Goal: Transaction & Acquisition: Purchase product/service

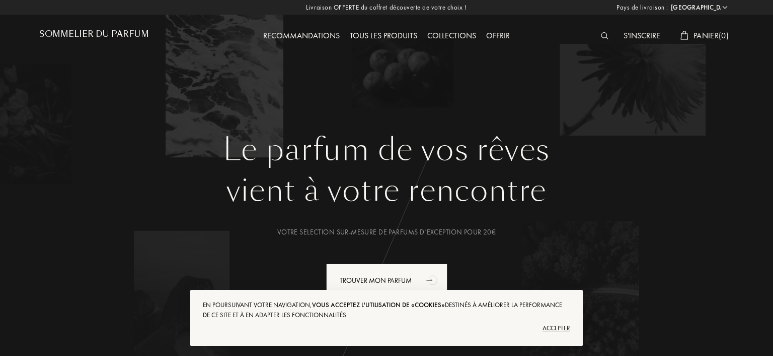
select select "FR"
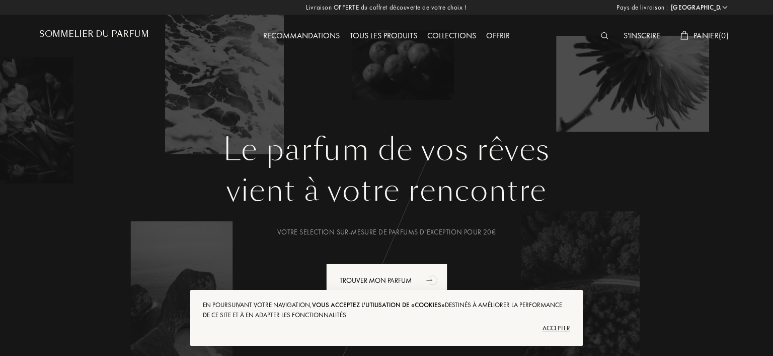
click at [373, 39] on div "Tous les produits" at bounding box center [384, 36] width 78 height 13
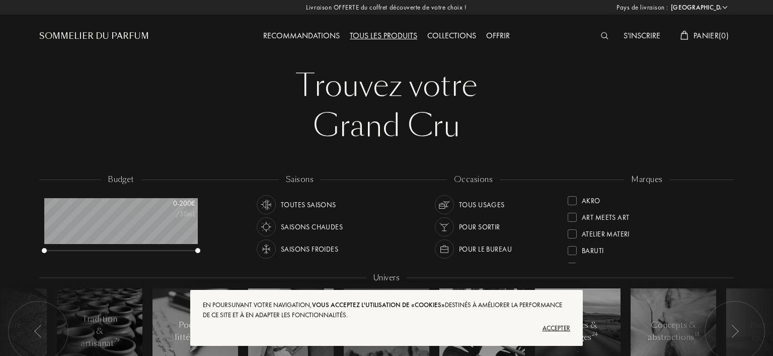
select select "FR"
click at [564, 330] on div "Accepter" at bounding box center [387, 328] width 368 height 16
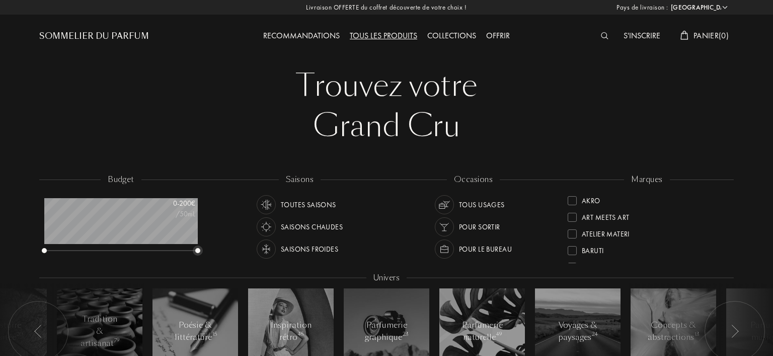
click at [198, 252] on div at bounding box center [197, 250] width 5 height 5
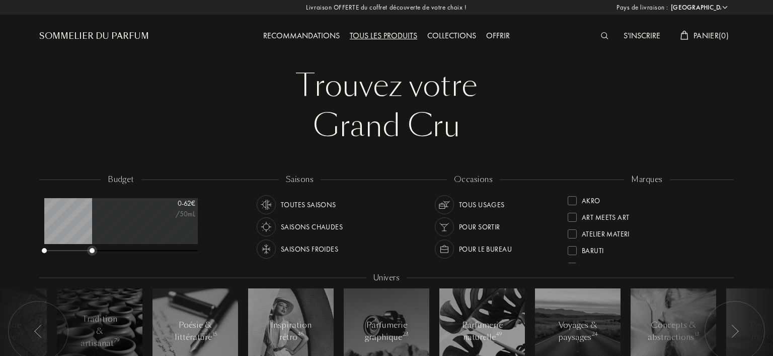
drag, startPoint x: 198, startPoint y: 252, endPoint x: 92, endPoint y: 245, distance: 106.5
click at [92, 245] on div "0 - 62 € /50mL" at bounding box center [121, 226] width 154 height 56
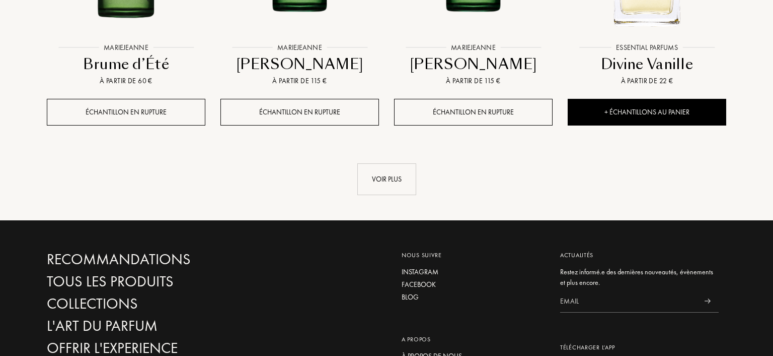
scroll to position [1118, 0]
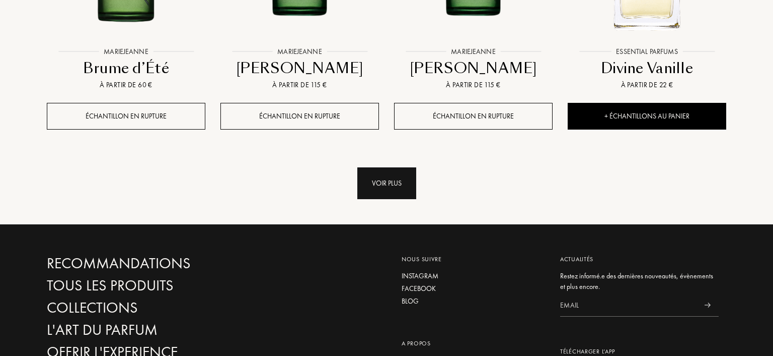
click at [400, 188] on div "Voir plus" at bounding box center [387, 183] width 59 height 32
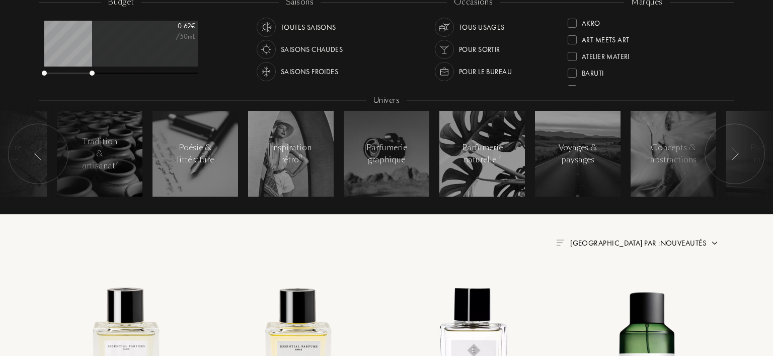
scroll to position [160, 0]
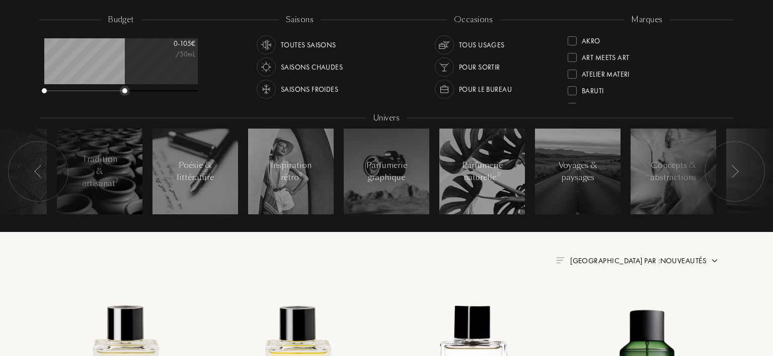
drag, startPoint x: 92, startPoint y: 90, endPoint x: 124, endPoint y: 94, distance: 33.0
click at [124, 94] on div "budget 0 - 105 € /50mL" at bounding box center [126, 59] width 174 height 91
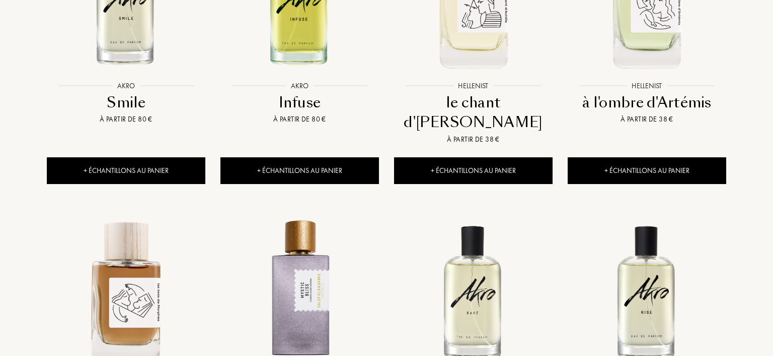
scroll to position [857, 0]
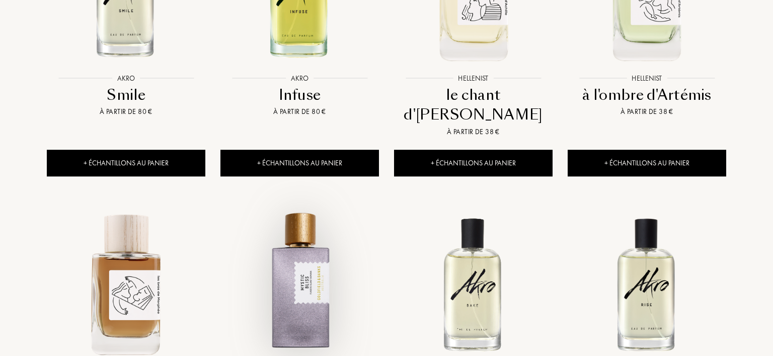
click at [317, 249] on img at bounding box center [300, 283] width 157 height 157
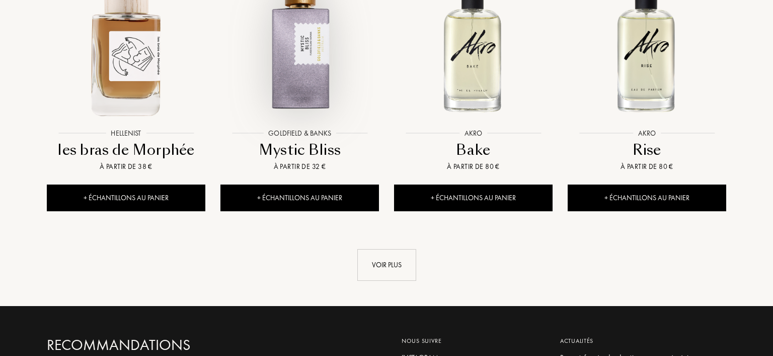
scroll to position [1123, 0]
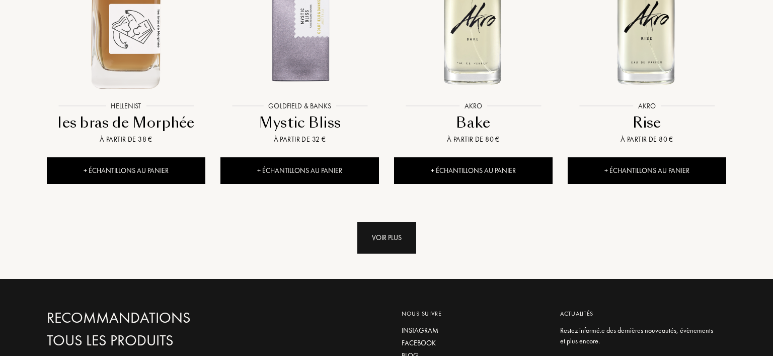
click at [382, 222] on div "Voir plus" at bounding box center [387, 238] width 59 height 32
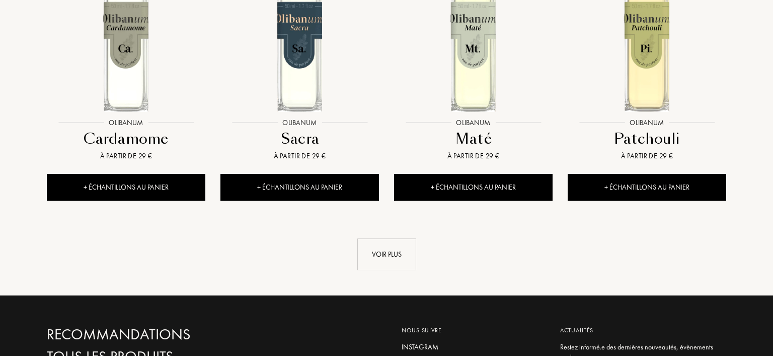
scroll to position [1962, 0]
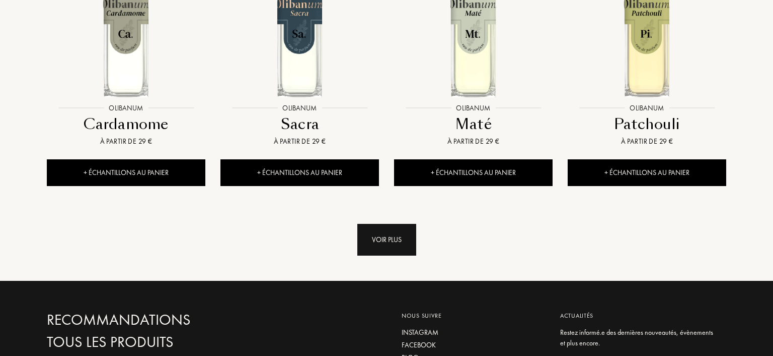
click at [379, 224] on div "Voir plus" at bounding box center [387, 240] width 59 height 32
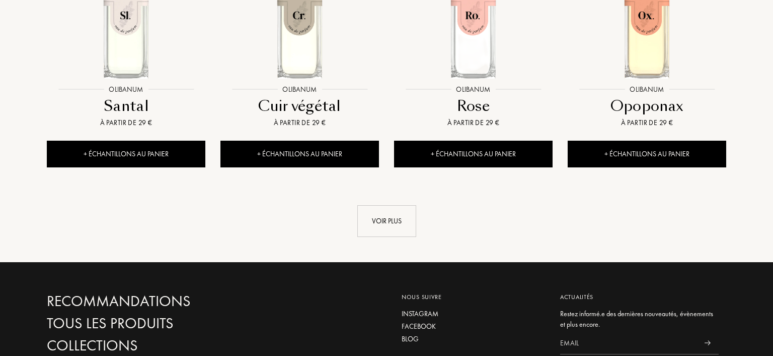
scroll to position [2825, 0]
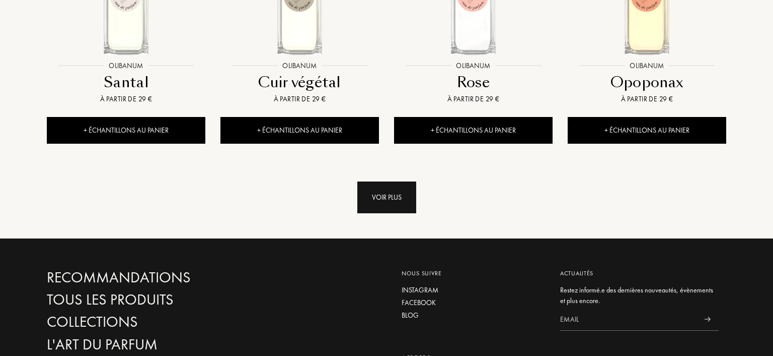
click at [390, 181] on div "Voir plus" at bounding box center [387, 197] width 59 height 32
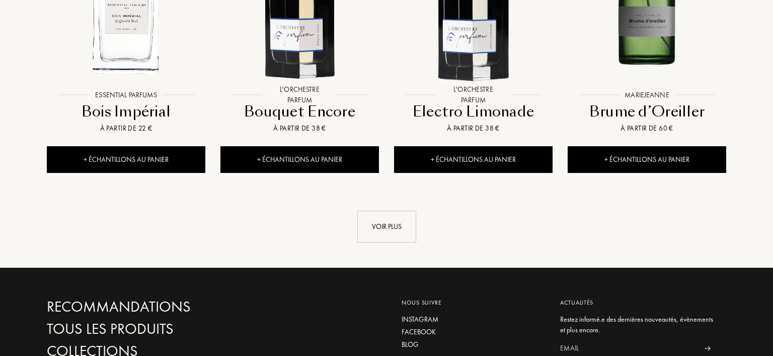
scroll to position [3628, 0]
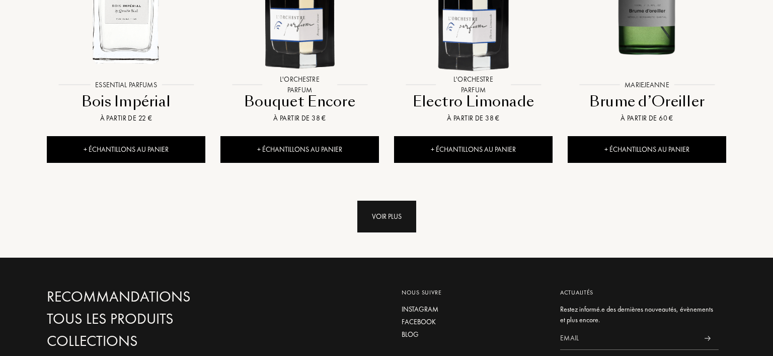
click at [375, 200] on div "Voir plus" at bounding box center [387, 216] width 59 height 32
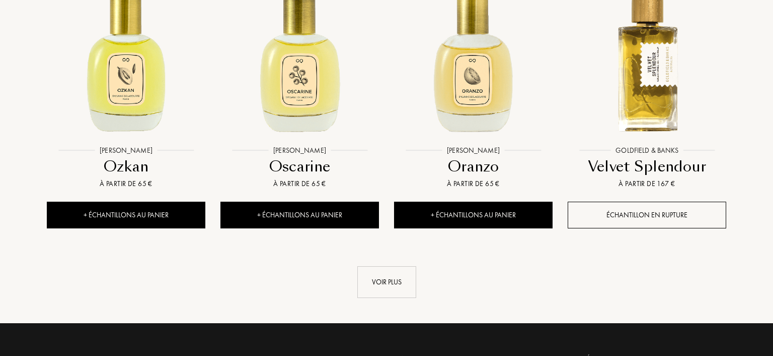
scroll to position [4453, 0]
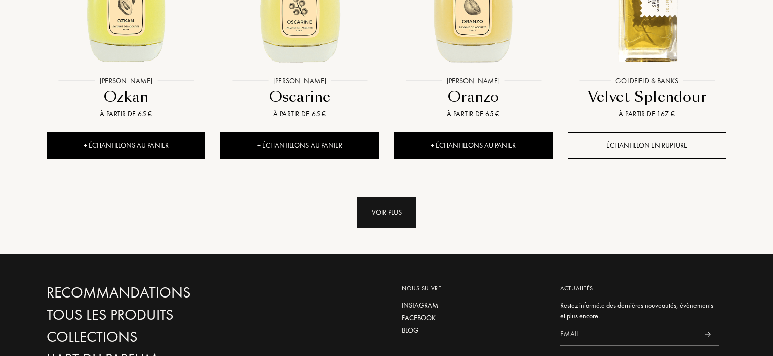
click at [392, 196] on div "Voir plus" at bounding box center [387, 212] width 59 height 32
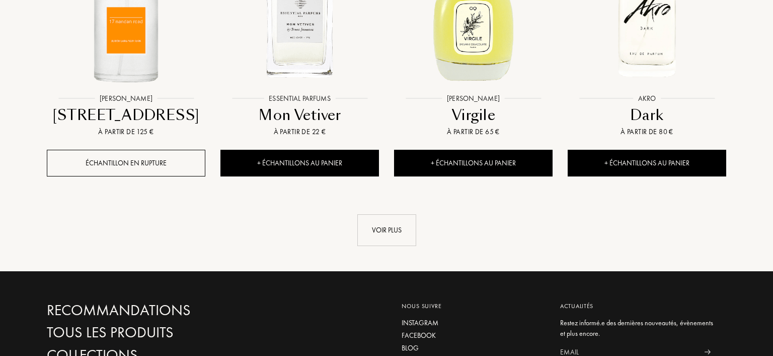
scroll to position [5283, 0]
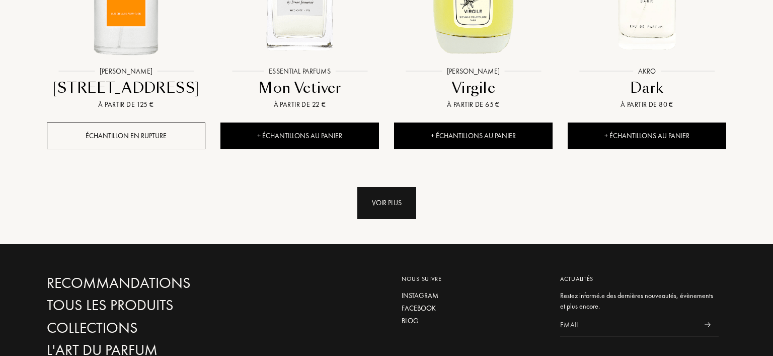
click at [386, 187] on div "Voir plus" at bounding box center [387, 203] width 59 height 32
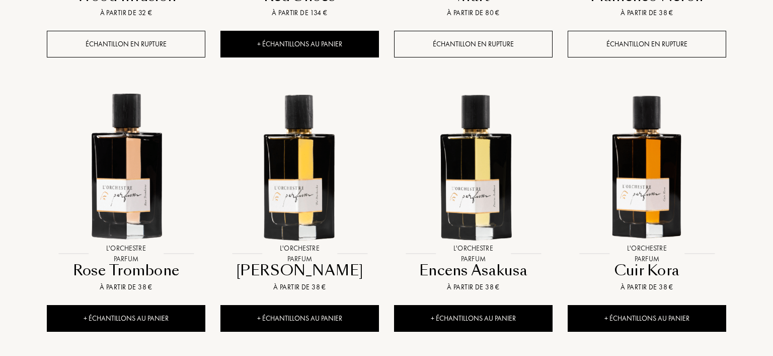
scroll to position [5938, 0]
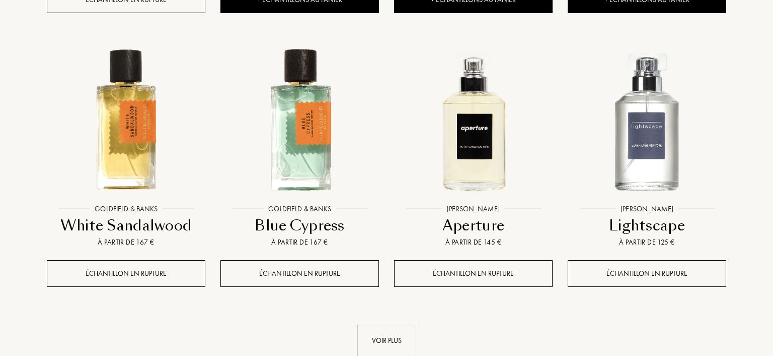
scroll to position [6964, 0]
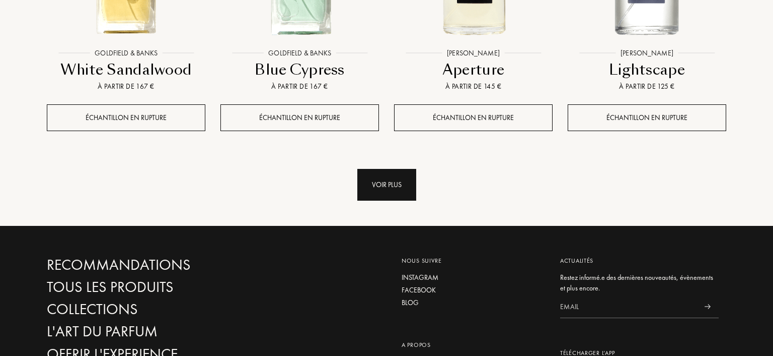
click at [401, 169] on div "Voir plus" at bounding box center [387, 185] width 59 height 32
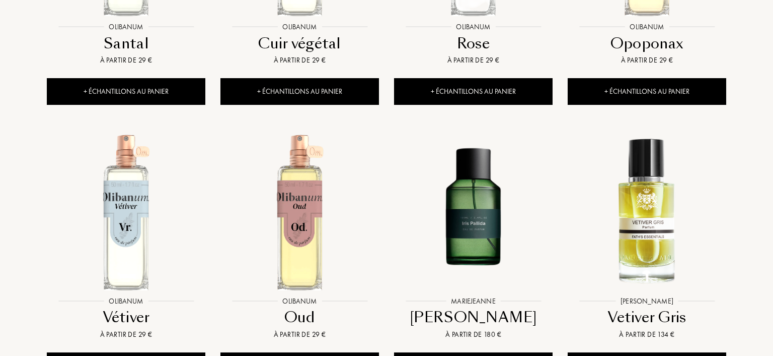
scroll to position [2837, 0]
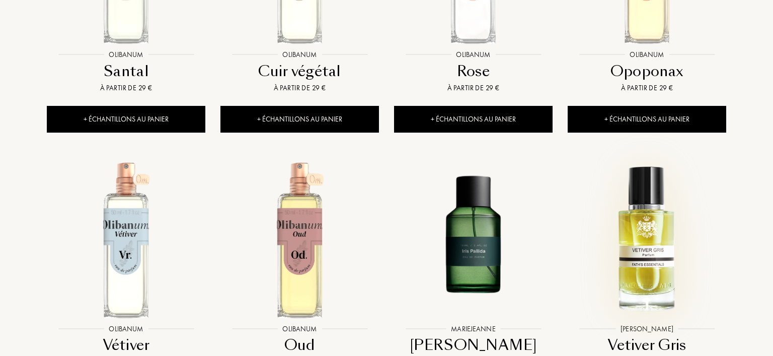
click at [656, 175] on img at bounding box center [647, 239] width 157 height 157
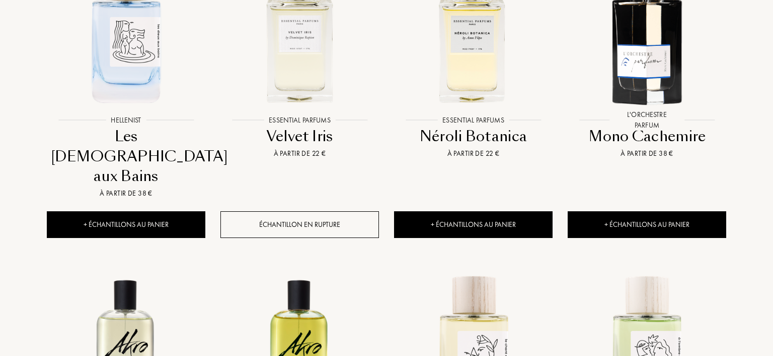
scroll to position [483, 0]
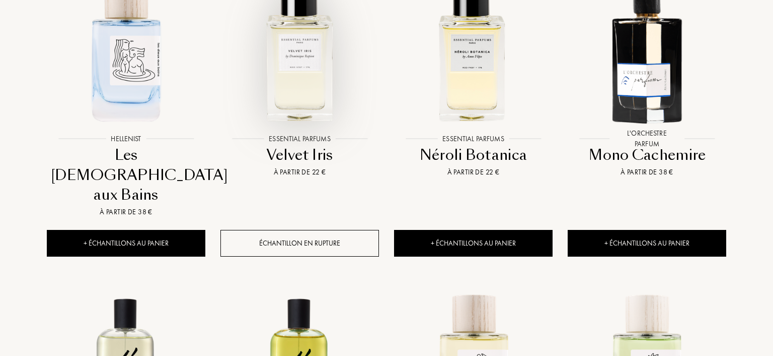
click at [339, 40] on img at bounding box center [300, 49] width 157 height 157
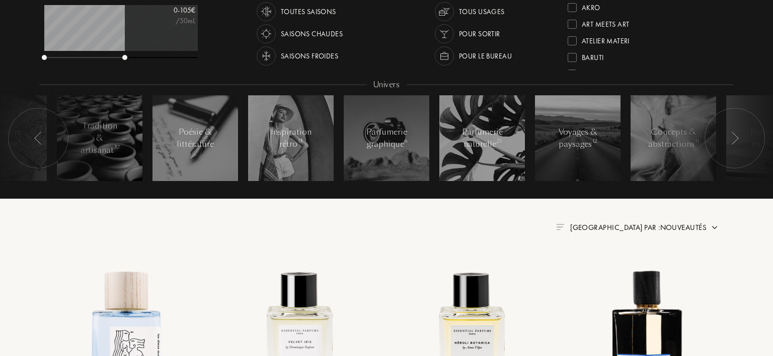
scroll to position [146, 0]
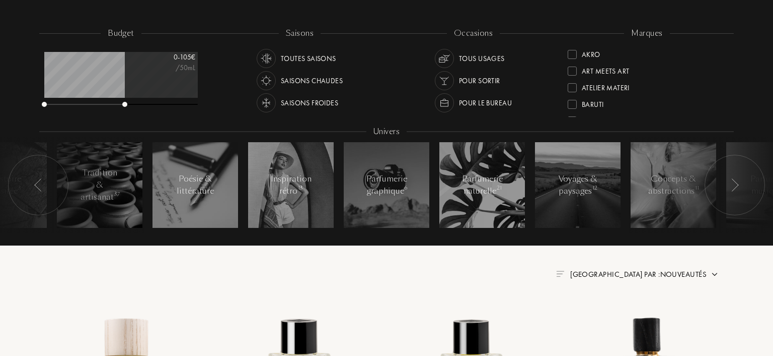
click at [603, 86] on div "Atelier Materi" at bounding box center [606, 86] width 48 height 14
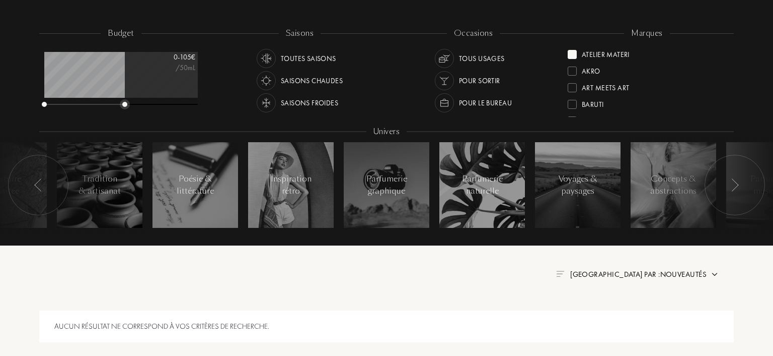
drag, startPoint x: 126, startPoint y: 105, endPoint x: 281, endPoint y: 104, distance: 155.1
click at [281, 104] on div "budget 0 - 105 € /50mL saisons Toutes saisons Saisons chaudes Saisons froides o…" at bounding box center [386, 136] width 695 height 216
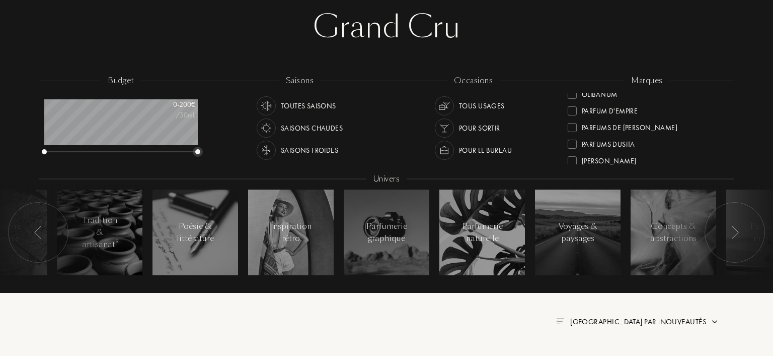
scroll to position [292, 0]
click at [583, 125] on div "Parfum d'Empire" at bounding box center [610, 124] width 56 height 14
click at [603, 140] on div "Olfactive Studio" at bounding box center [611, 142] width 59 height 14
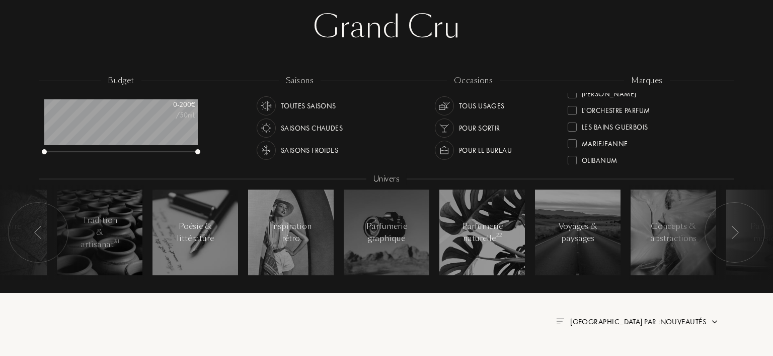
scroll to position [0, 0]
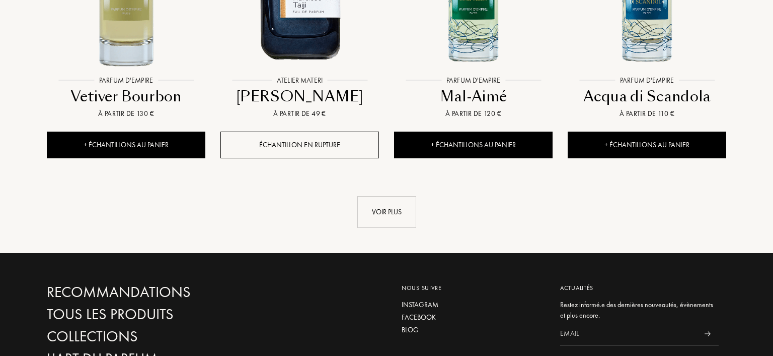
scroll to position [1101, 0]
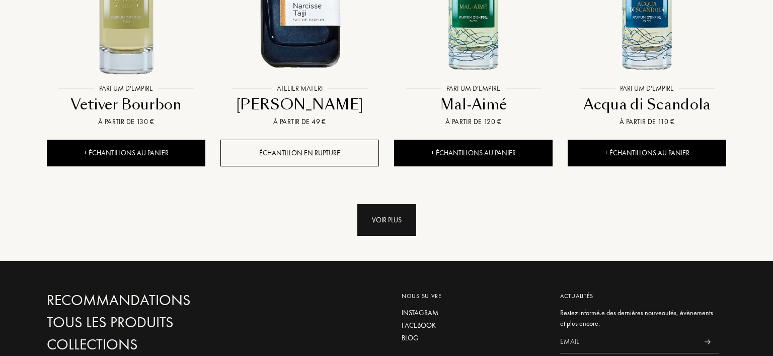
click at [389, 230] on div "Voir plus" at bounding box center [387, 220] width 59 height 32
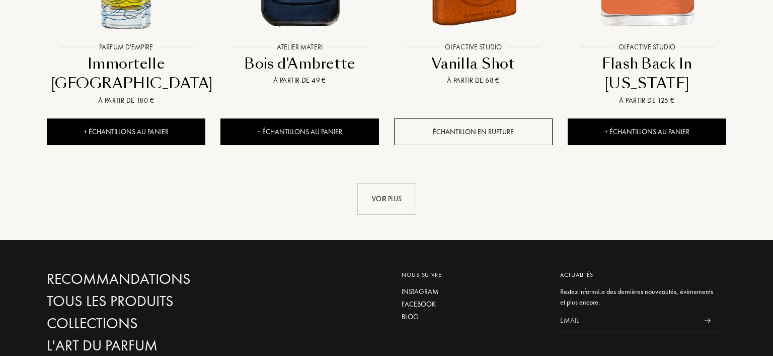
scroll to position [1952, 0]
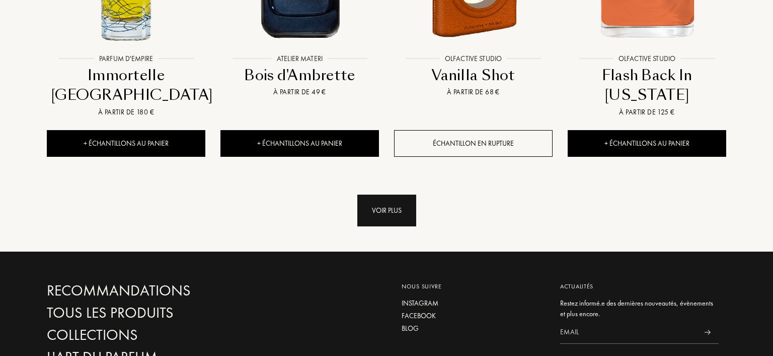
click at [389, 200] on div "Voir plus" at bounding box center [387, 210] width 59 height 32
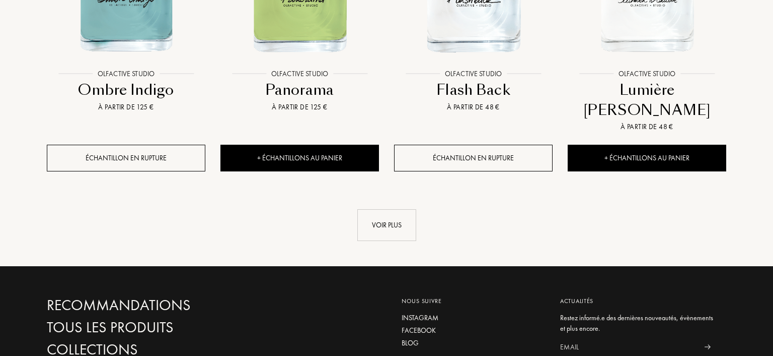
scroll to position [2817, 0]
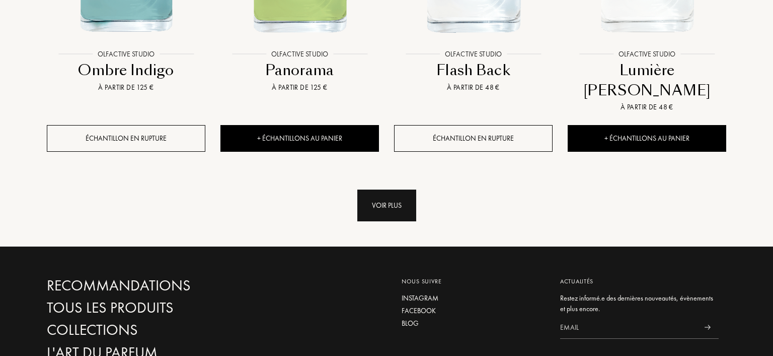
click at [394, 189] on div "Voir plus" at bounding box center [387, 205] width 59 height 32
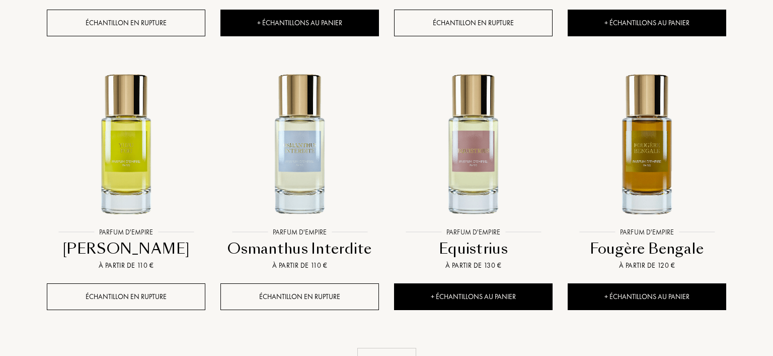
scroll to position [0, 0]
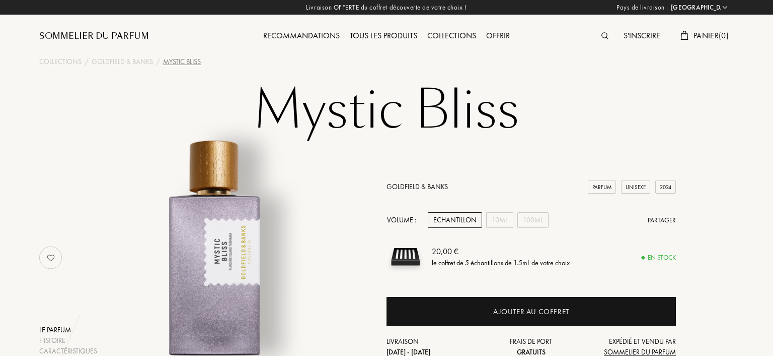
select select "FR"
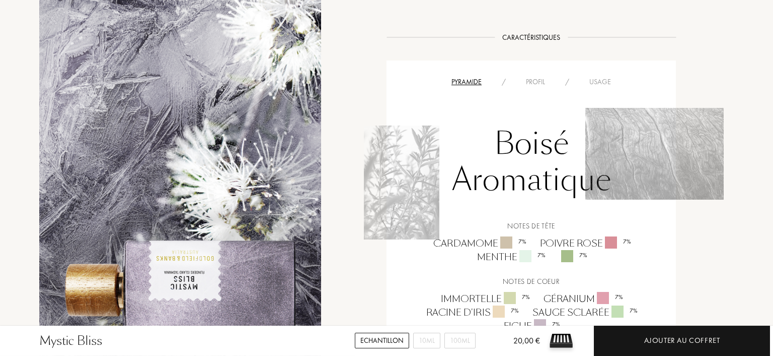
scroll to position [790, 0]
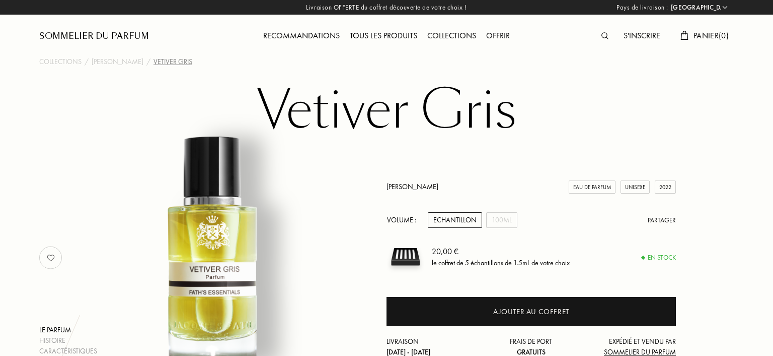
select select "FR"
click at [396, 182] on div "Jacques Fath Eau de Parfum Unisexe 2022" at bounding box center [532, 186] width 290 height 11
click at [396, 188] on link "[PERSON_NAME]" at bounding box center [413, 186] width 52 height 9
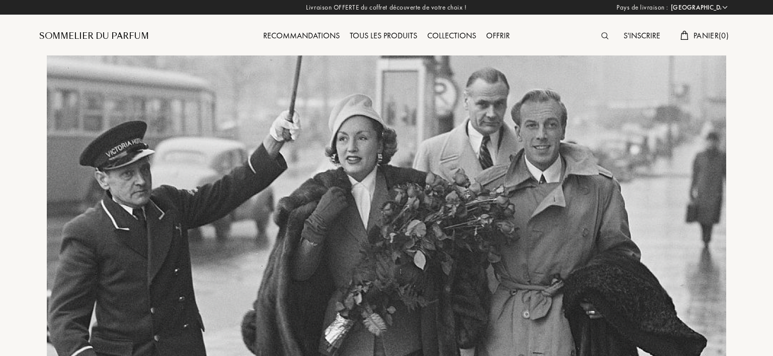
select select "FR"
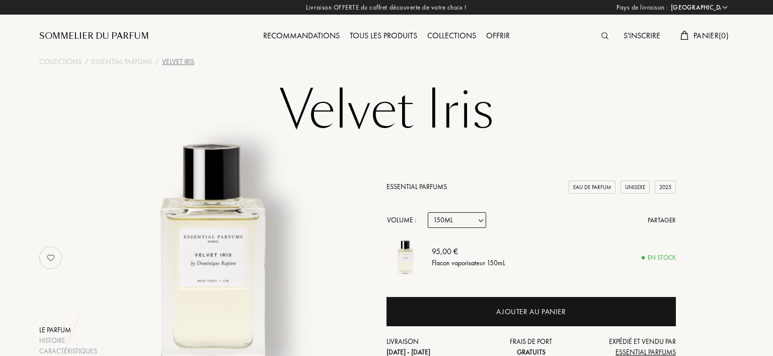
select select "FR"
select select "3"
click at [428, 212] on select "Echantillon 10mL 100mL 150mL" at bounding box center [457, 220] width 58 height 16
select select "1"
click option "10mL" at bounding box center [0, 0] width 0 height 0
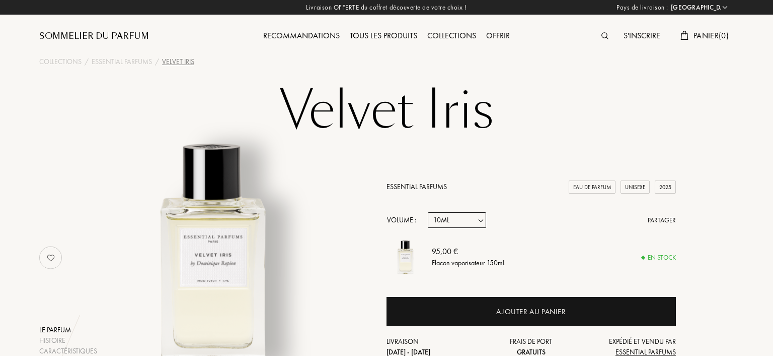
select select "1"
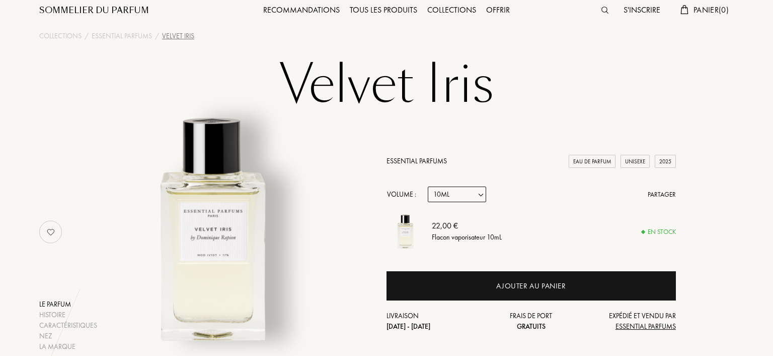
scroll to position [13, 0]
